Goal: Check status: Check status

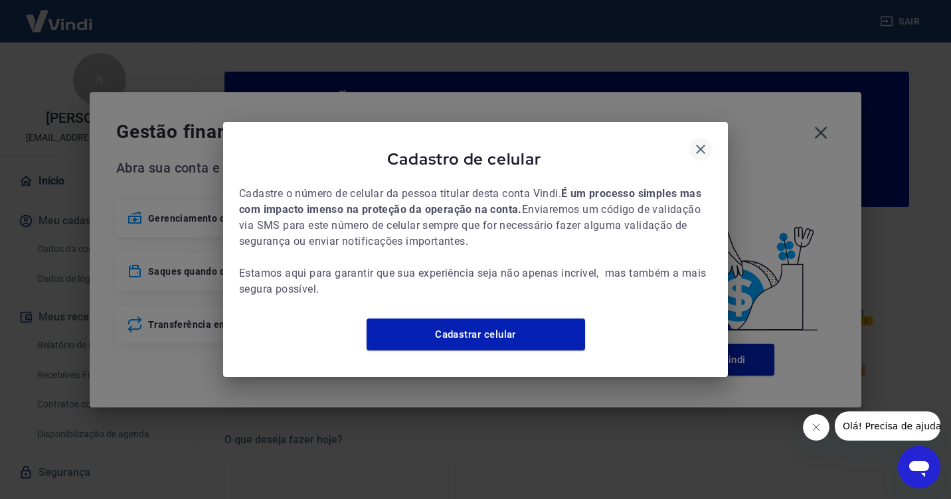
click at [695, 141] on icon "button" at bounding box center [701, 149] width 16 height 16
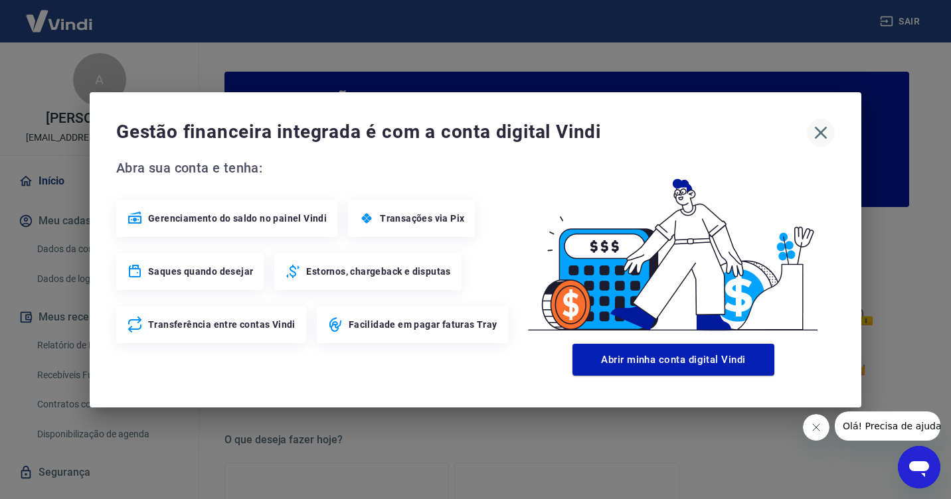
click at [823, 131] on icon "button" at bounding box center [820, 132] width 21 height 21
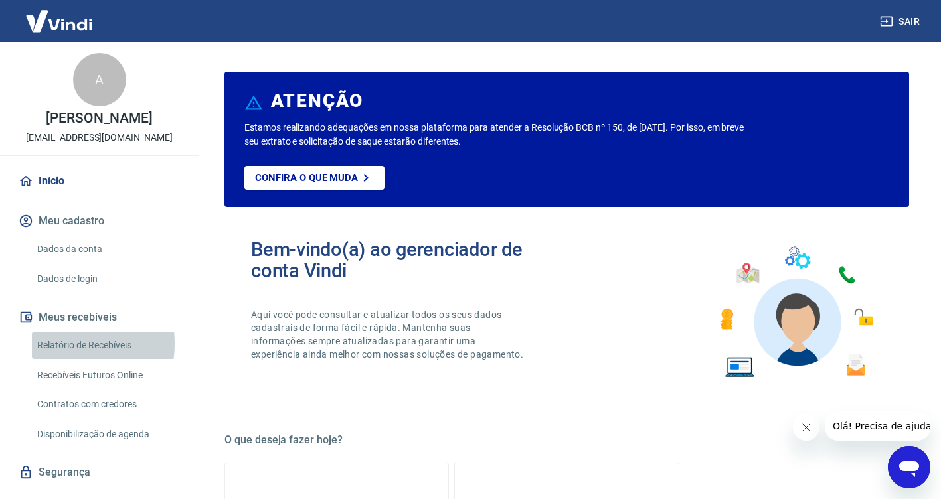
click at [60, 344] on link "Relatório de Recebíveis" at bounding box center [107, 345] width 151 height 27
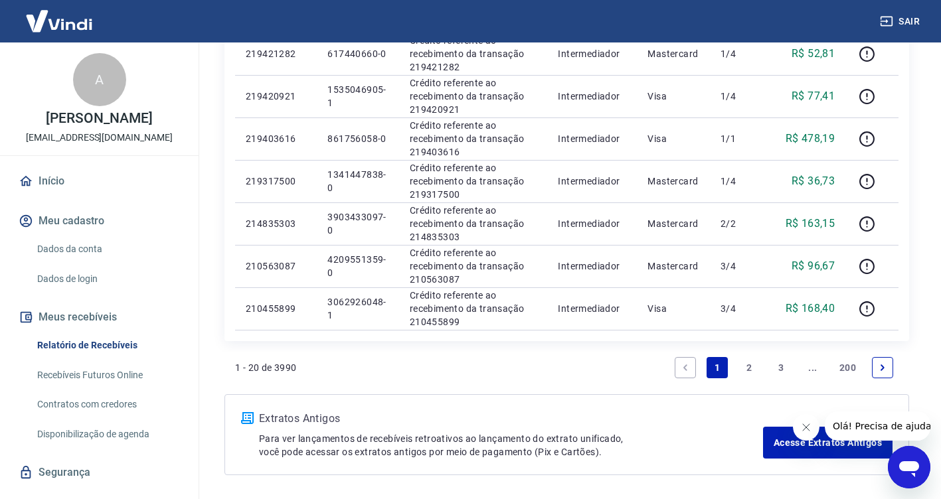
scroll to position [926, 0]
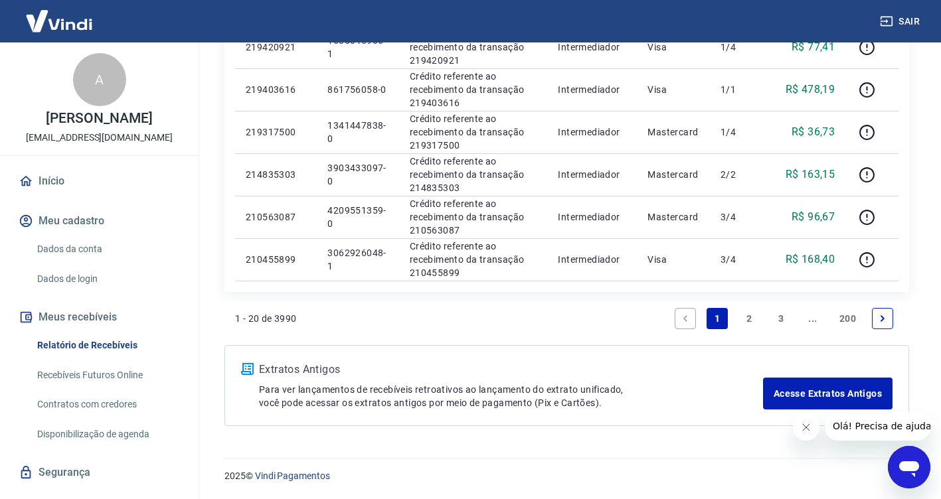
click at [748, 317] on link "2" at bounding box center [748, 318] width 21 height 21
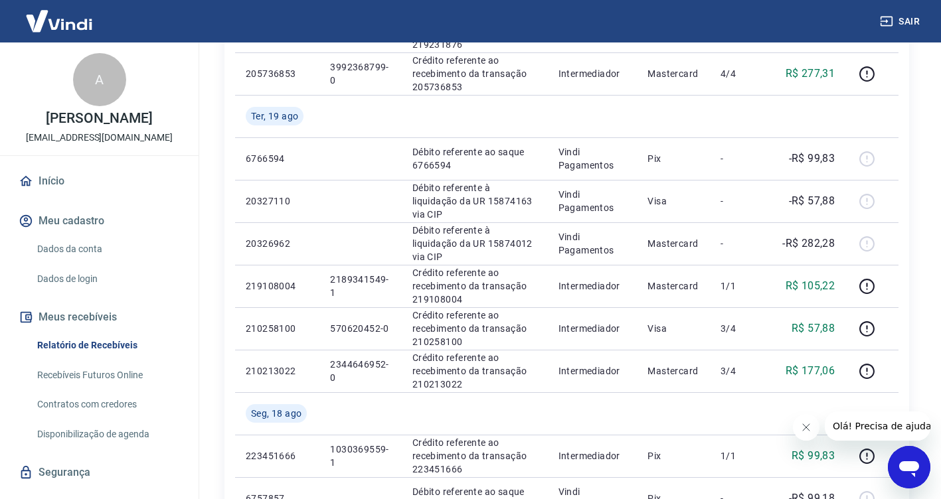
scroll to position [730, 0]
click at [804, 425] on icon "Fechar mensagem da empresa" at bounding box center [805, 427] width 11 height 11
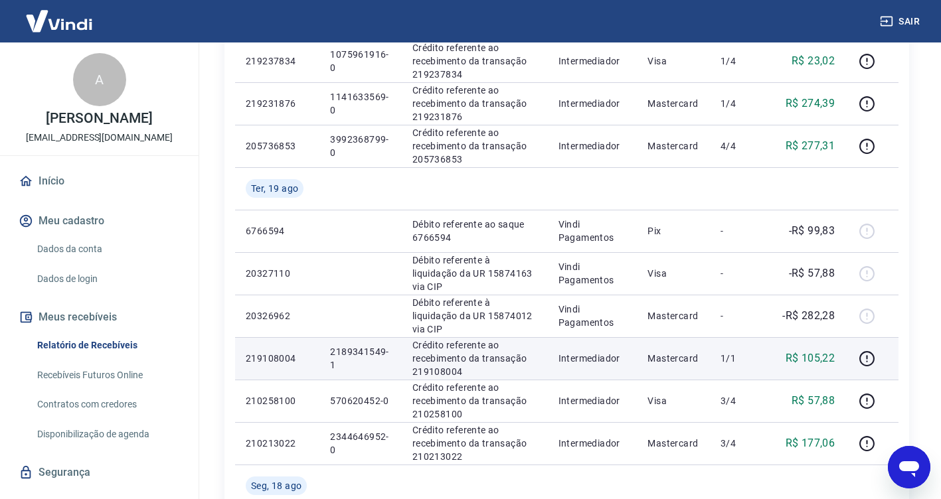
scroll to position [664, 0]
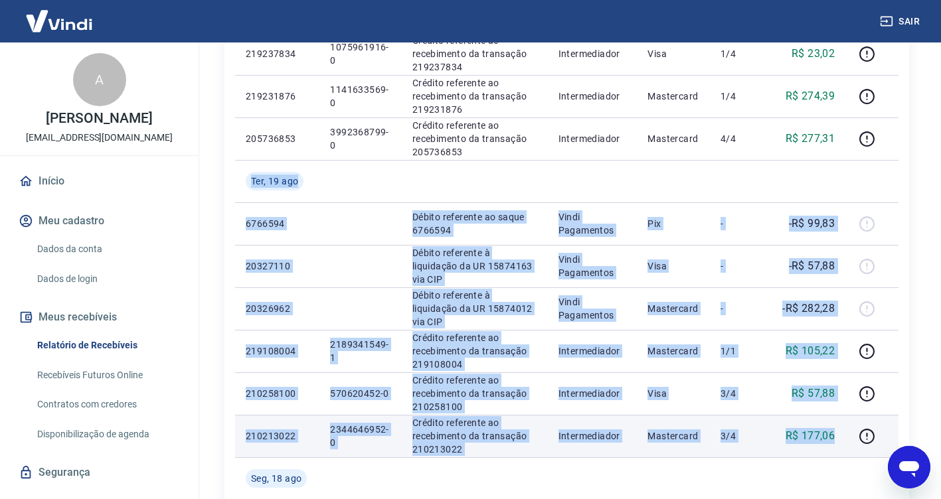
drag, startPoint x: 252, startPoint y: 178, endPoint x: 841, endPoint y: 434, distance: 642.0
click at [842, 434] on tbody "[DATE] 223840959 1574803549-1 Crédito referente ao recebimento da transação 223…" at bounding box center [566, 96] width 663 height 977
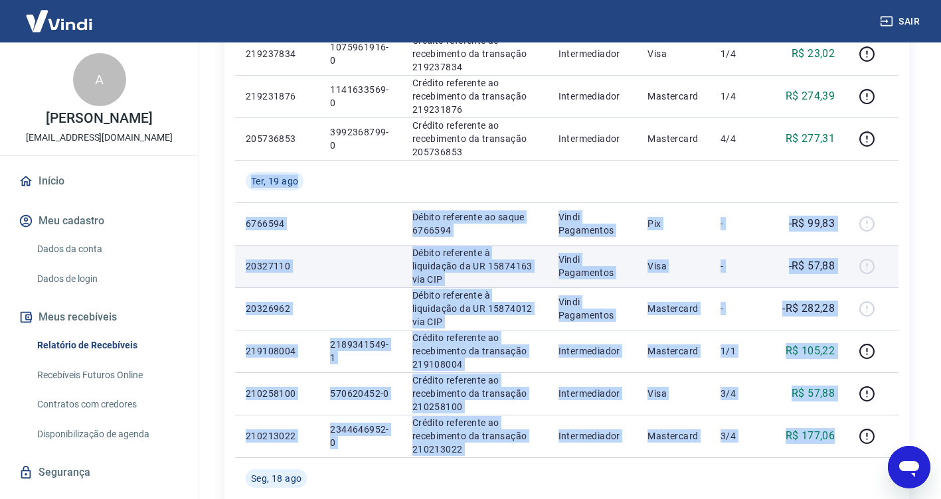
click at [482, 282] on td "Débito referente à liquidação da UR 15874163 via CIP" at bounding box center [475, 266] width 146 height 42
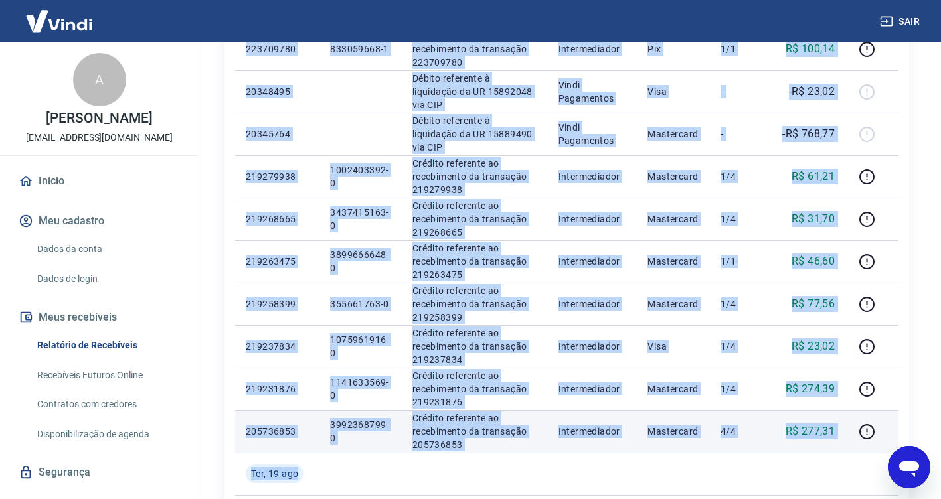
scroll to position [437, 0]
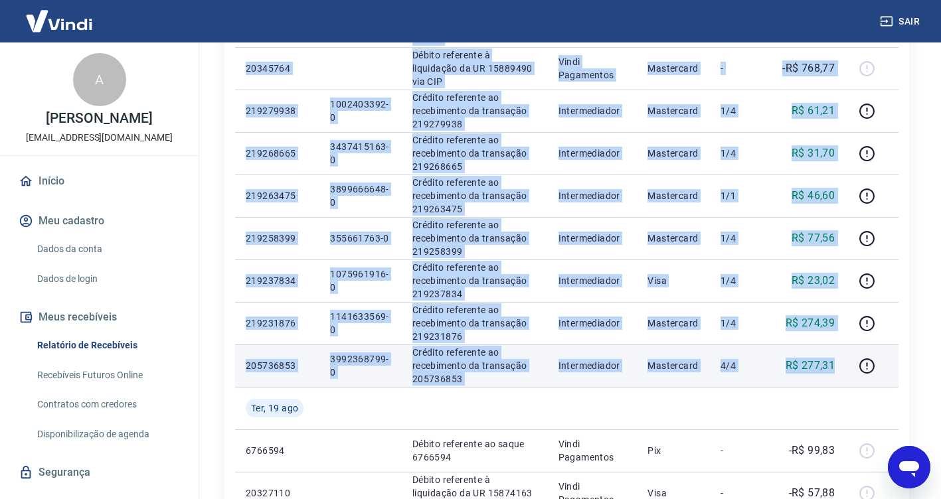
drag, startPoint x: 253, startPoint y: 92, endPoint x: 845, endPoint y: 361, distance: 650.1
click at [844, 361] on tbody "[DATE] 223840959 1574803549-1 Crédito referente ao recebimento da transação 223…" at bounding box center [566, 323] width 663 height 977
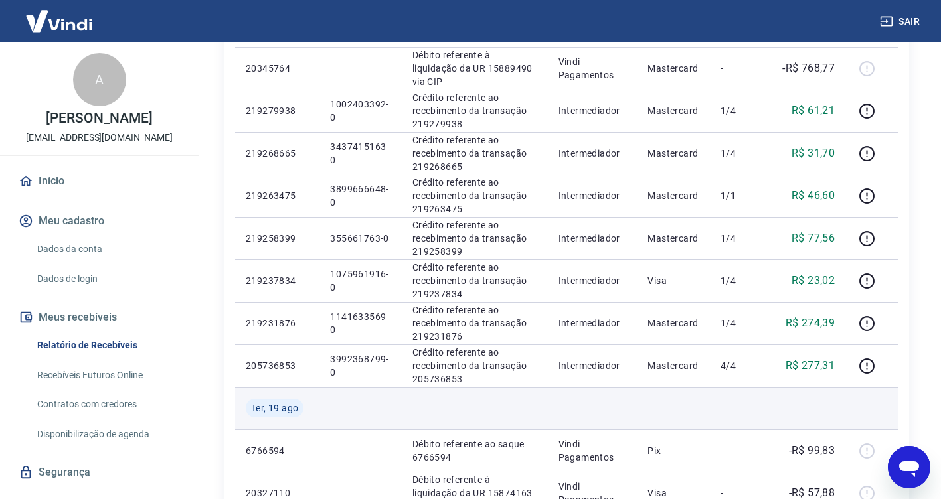
click at [377, 411] on td at bounding box center [360, 408] width 82 height 42
